Goal: Navigation & Orientation: Find specific page/section

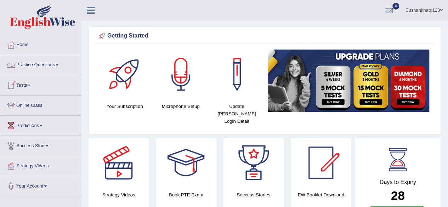
click at [35, 107] on link "Online Class" at bounding box center [40, 105] width 81 height 18
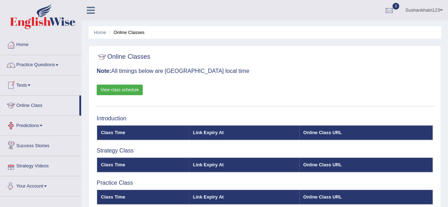
click at [32, 185] on link "Your Account" at bounding box center [40, 185] width 81 height 18
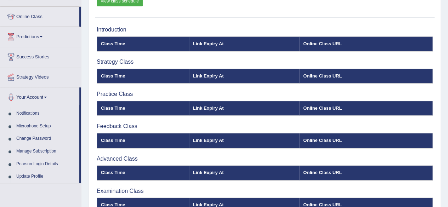
scroll to position [89, 0]
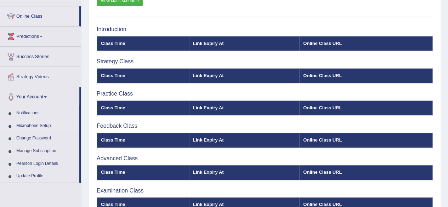
click at [41, 125] on link "Microphone Setup" at bounding box center [46, 126] width 66 height 13
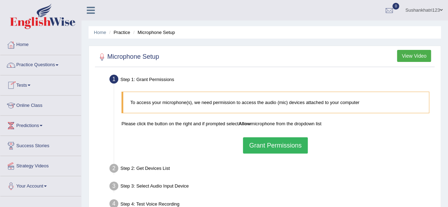
click at [24, 103] on link "Online Class" at bounding box center [40, 105] width 81 height 18
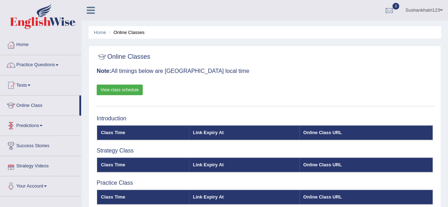
click at [32, 165] on link "Strategy Videos" at bounding box center [40, 165] width 81 height 18
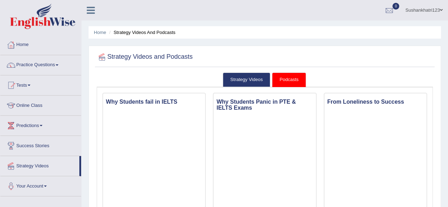
click at [37, 104] on link "Online Class" at bounding box center [40, 105] width 81 height 18
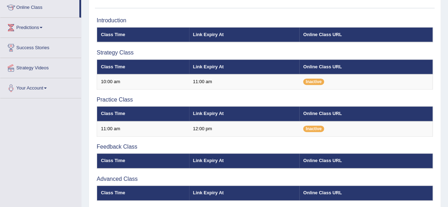
scroll to position [98, 0]
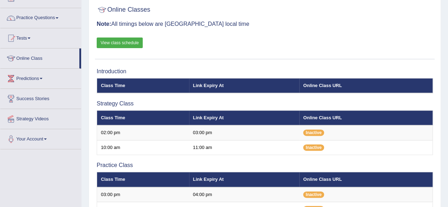
scroll to position [50, 0]
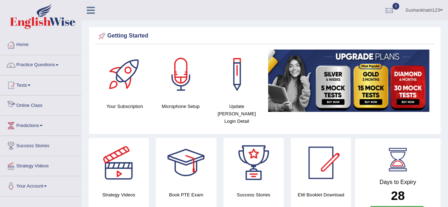
click at [45, 106] on link "Online Class" at bounding box center [40, 105] width 81 height 18
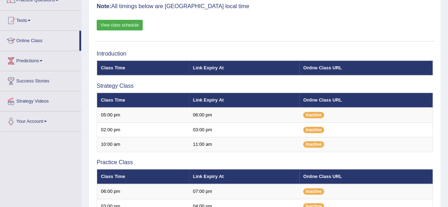
scroll to position [66, 0]
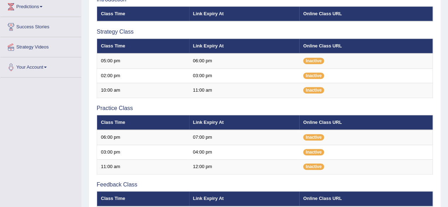
scroll to position [119, 0]
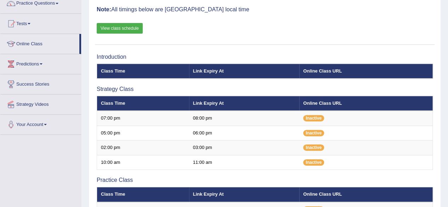
scroll to position [64, 0]
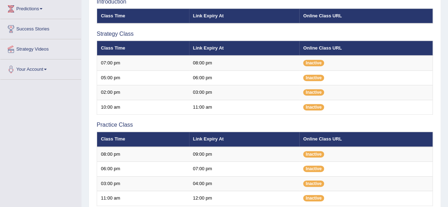
scroll to position [118, 0]
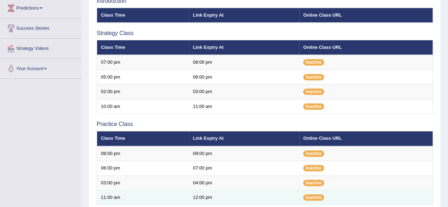
click at [414, 201] on td "Inactive" at bounding box center [365, 198] width 133 height 15
click at [414, 202] on td "Inactive" at bounding box center [365, 198] width 133 height 15
click at [280, 168] on td "07:00 pm" at bounding box center [244, 168] width 111 height 15
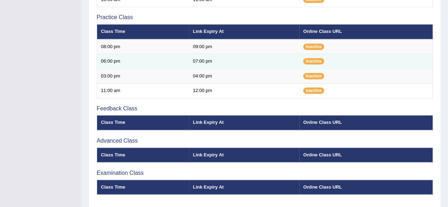
scroll to position [247, 0]
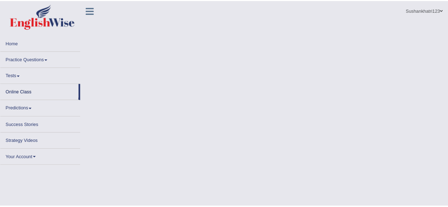
scroll to position [247, 0]
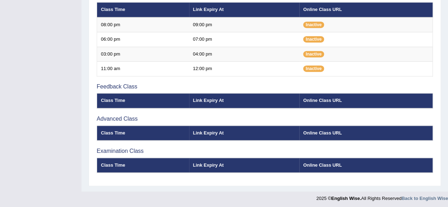
scroll to position [247, 0]
